Goal: Book appointment/travel/reservation

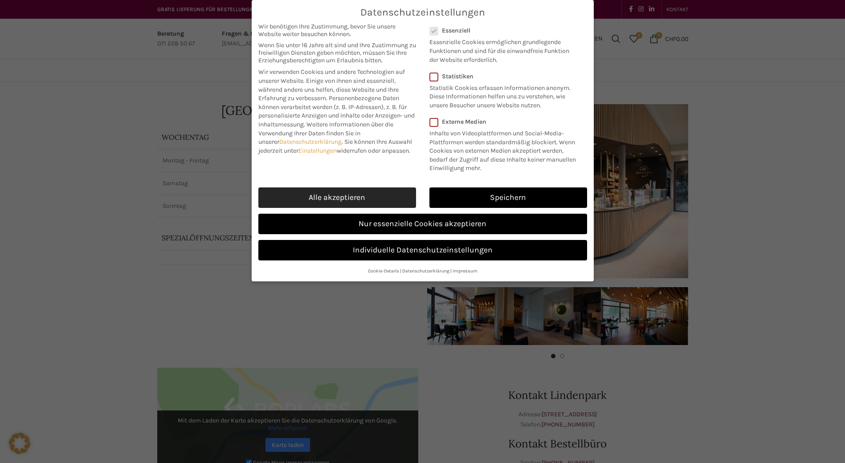
click at [328, 200] on link "Alle akzeptieren" at bounding box center [337, 198] width 158 height 20
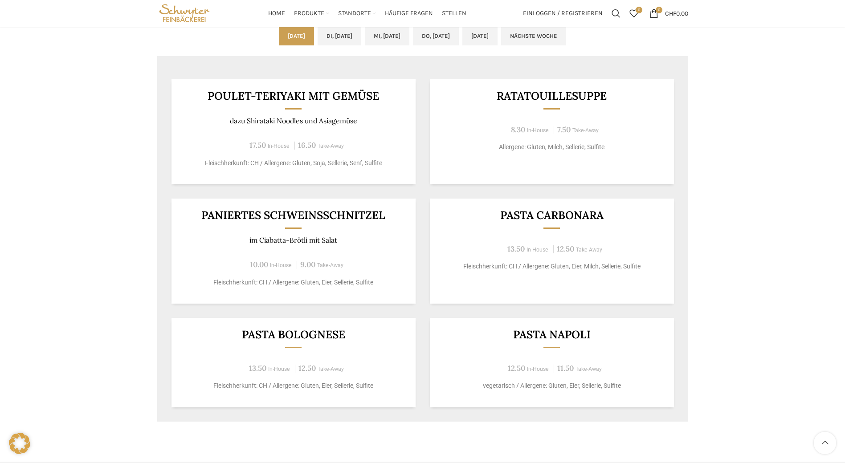
scroll to position [490, 0]
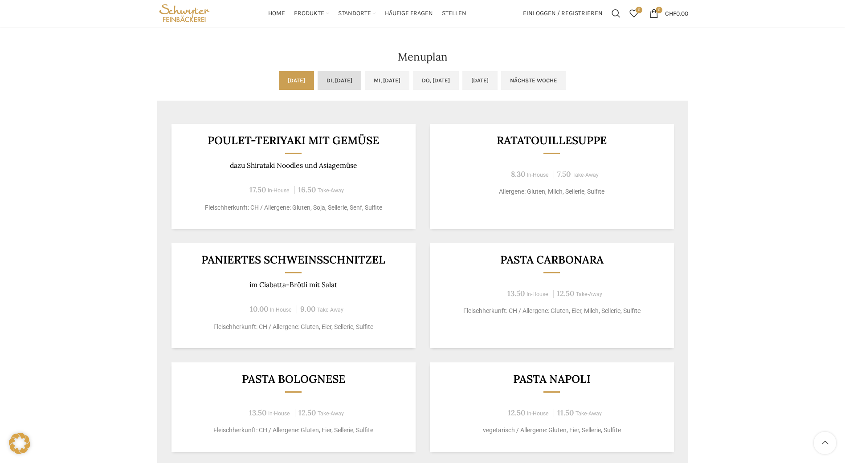
click at [318, 79] on link "Di, [DATE]" at bounding box center [340, 80] width 44 height 19
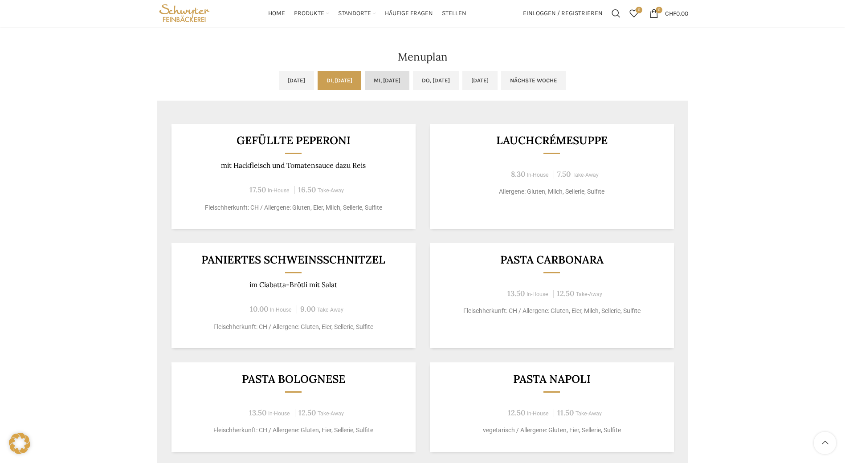
click at [382, 78] on link "Mi, [DATE]" at bounding box center [387, 80] width 45 height 19
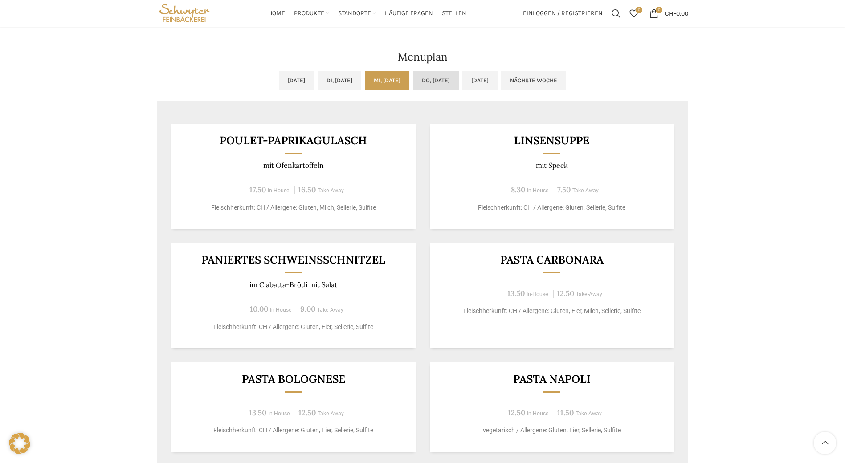
click at [444, 81] on link "Do, [DATE]" at bounding box center [436, 80] width 46 height 19
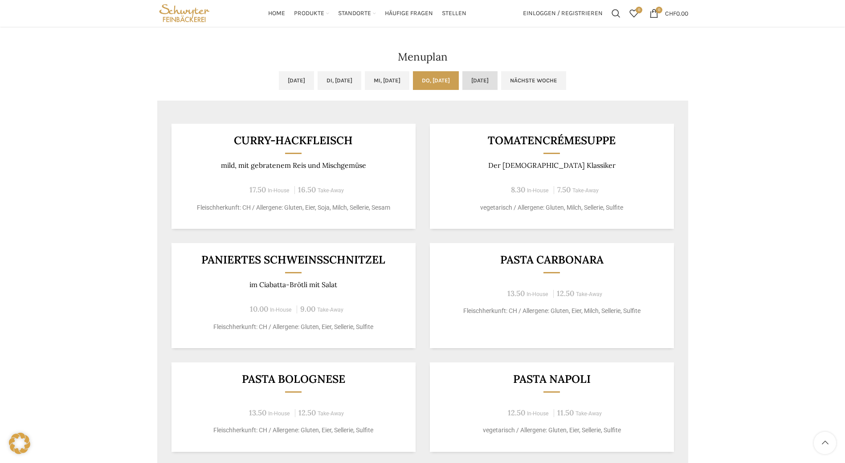
click at [491, 82] on link "[DATE]" at bounding box center [480, 80] width 35 height 19
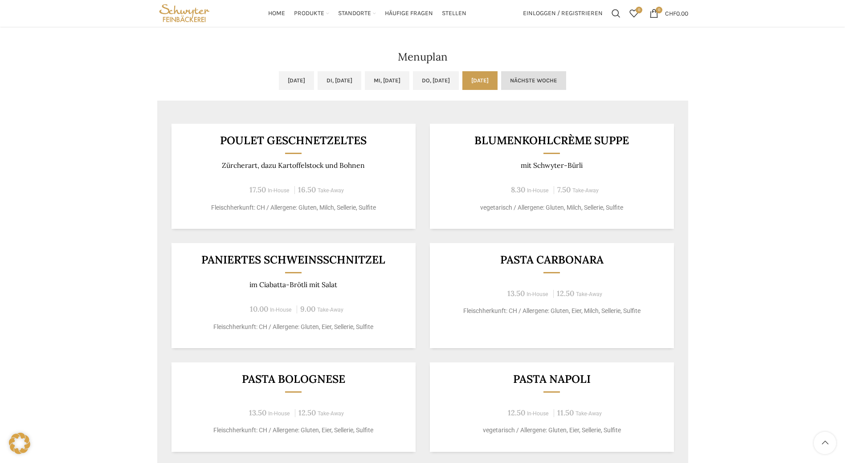
click at [566, 87] on link "Nächste Woche" at bounding box center [533, 80] width 65 height 19
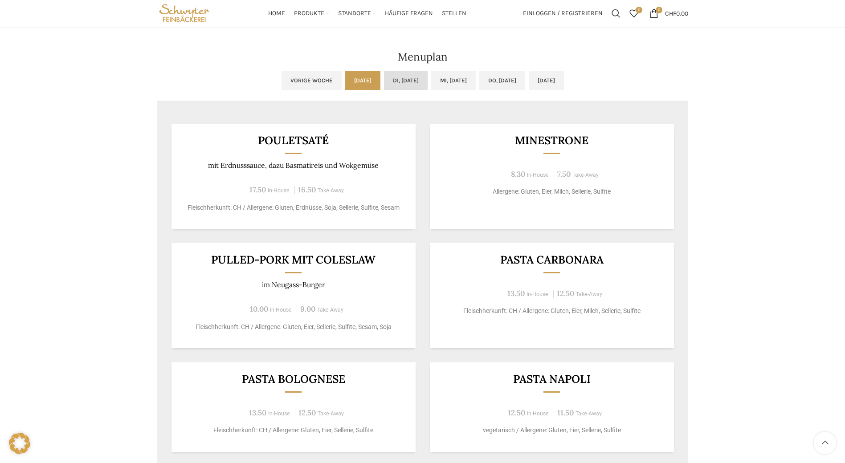
click at [396, 88] on link "Di, [DATE]" at bounding box center [406, 80] width 44 height 19
click at [438, 79] on link "Mi, [DATE]" at bounding box center [453, 80] width 45 height 19
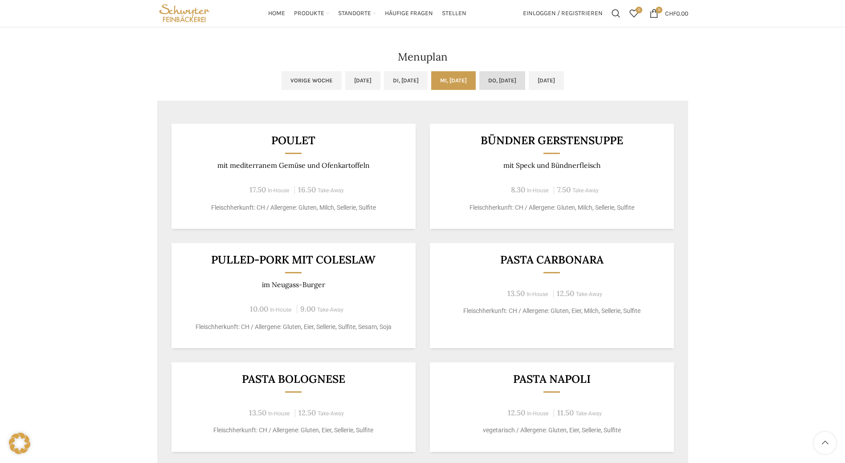
click at [504, 84] on link "Do, [DATE]" at bounding box center [502, 80] width 46 height 19
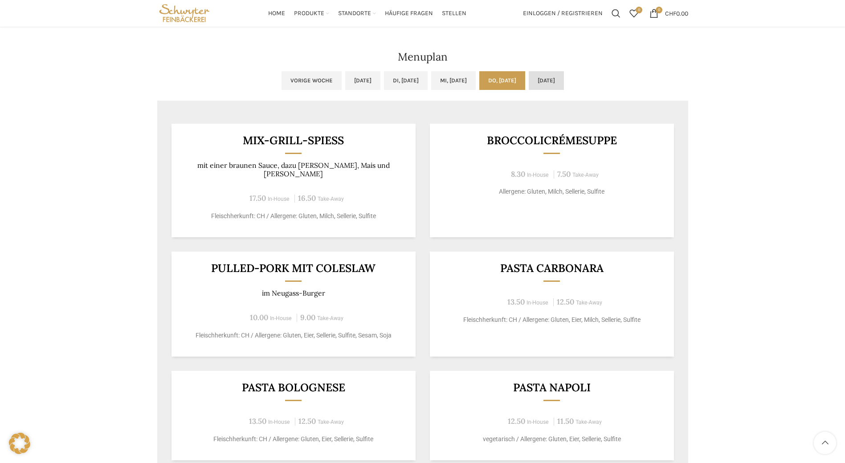
click at [564, 79] on link "[DATE]" at bounding box center [546, 80] width 35 height 19
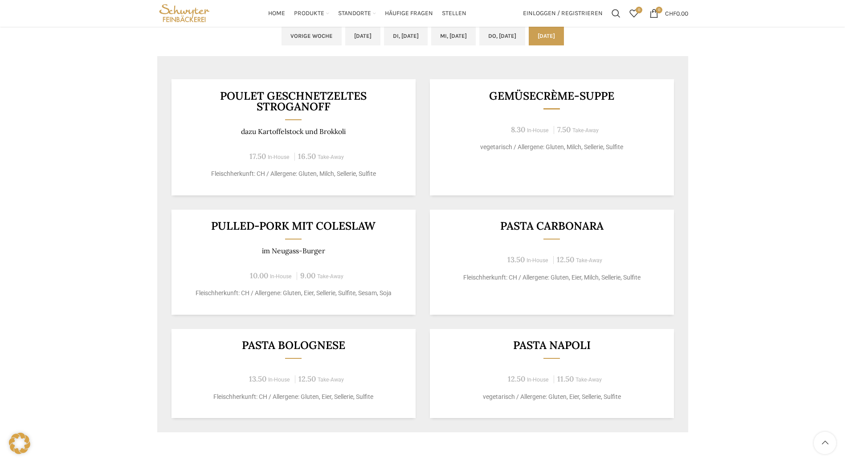
scroll to position [446, 0]
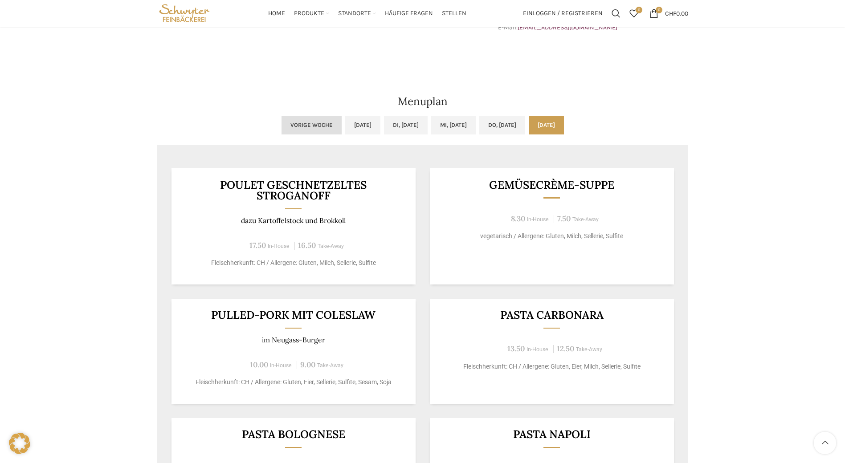
click at [282, 127] on link "Vorige Woche" at bounding box center [312, 125] width 60 height 19
